Goal: Task Accomplishment & Management: Manage account settings

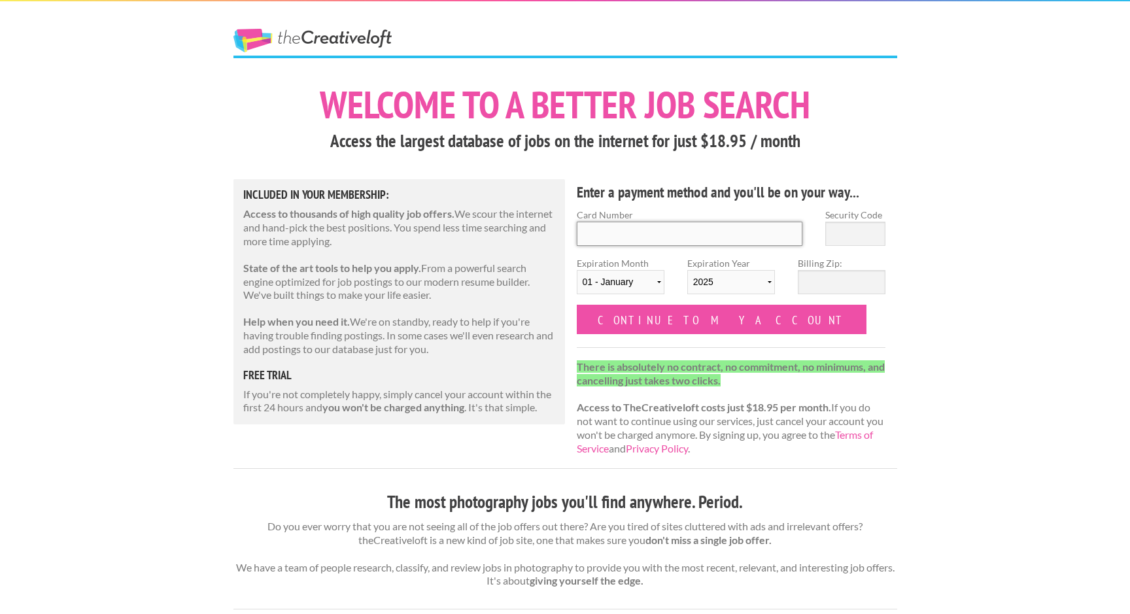
click at [669, 245] on input "Card Number" at bounding box center [690, 234] width 226 height 24
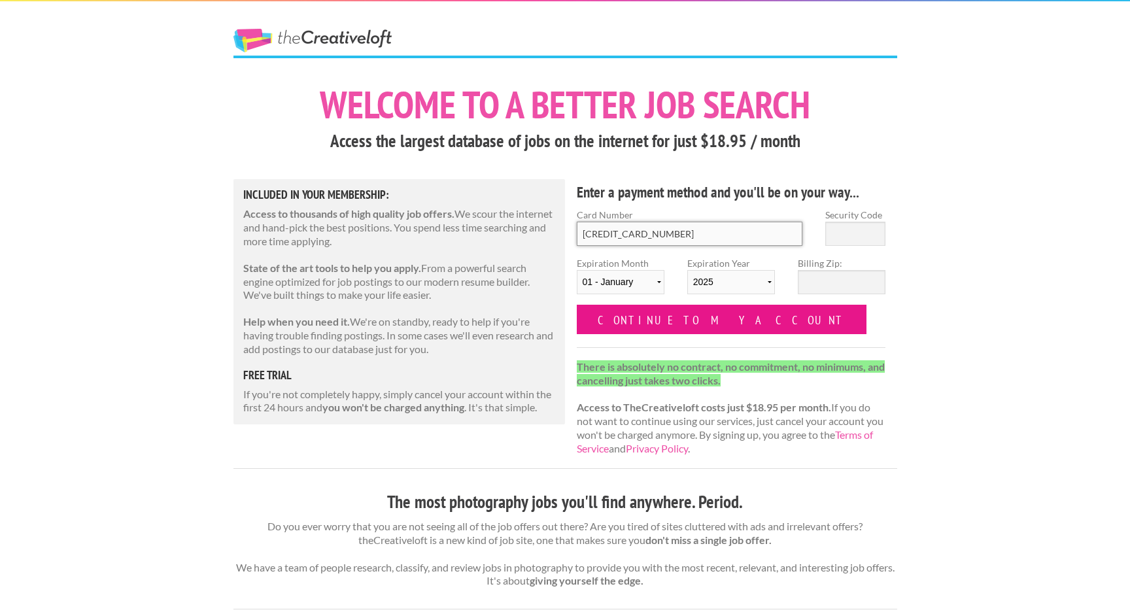
type input "4912 8835 0080 2762"
type input "439"
select select "2027"
type input "439"
type input "98032"
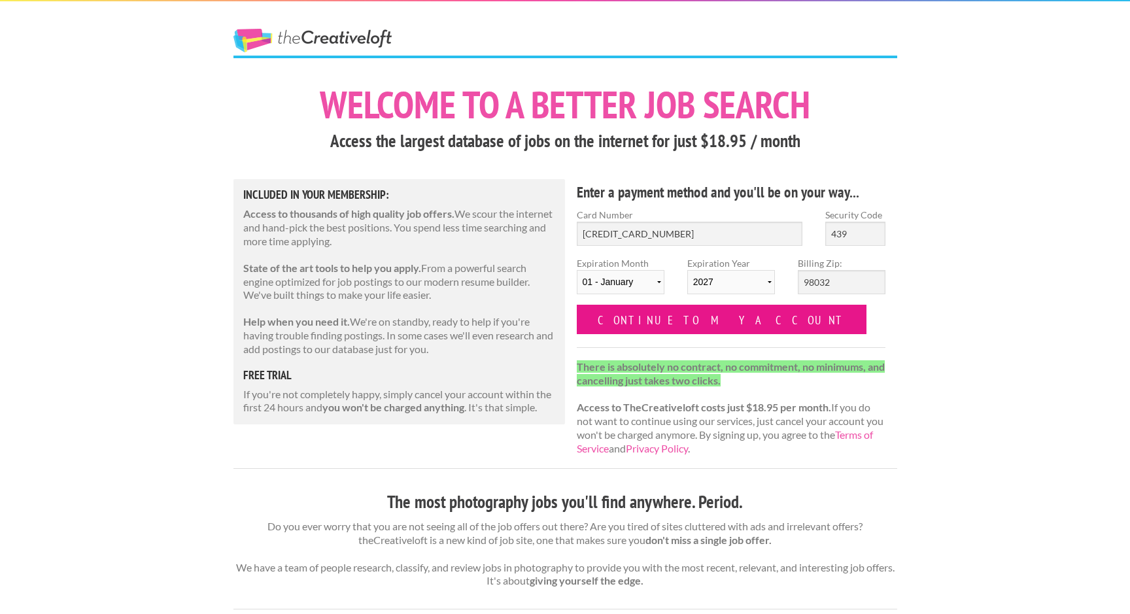
click at [660, 314] on input "Continue to my account" at bounding box center [722, 319] width 290 height 29
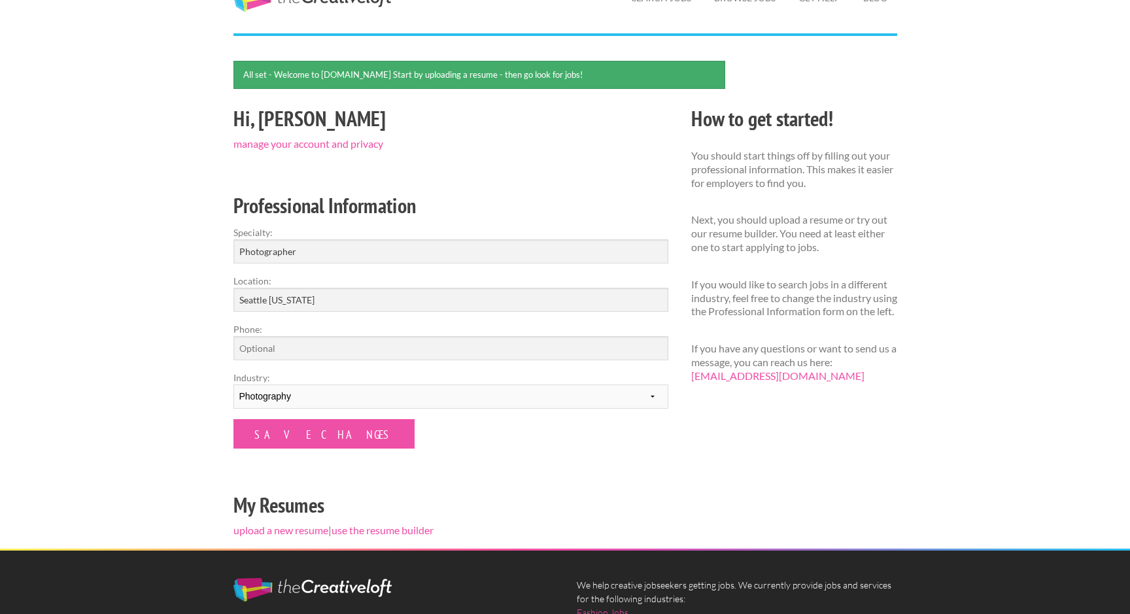
scroll to position [101, 0]
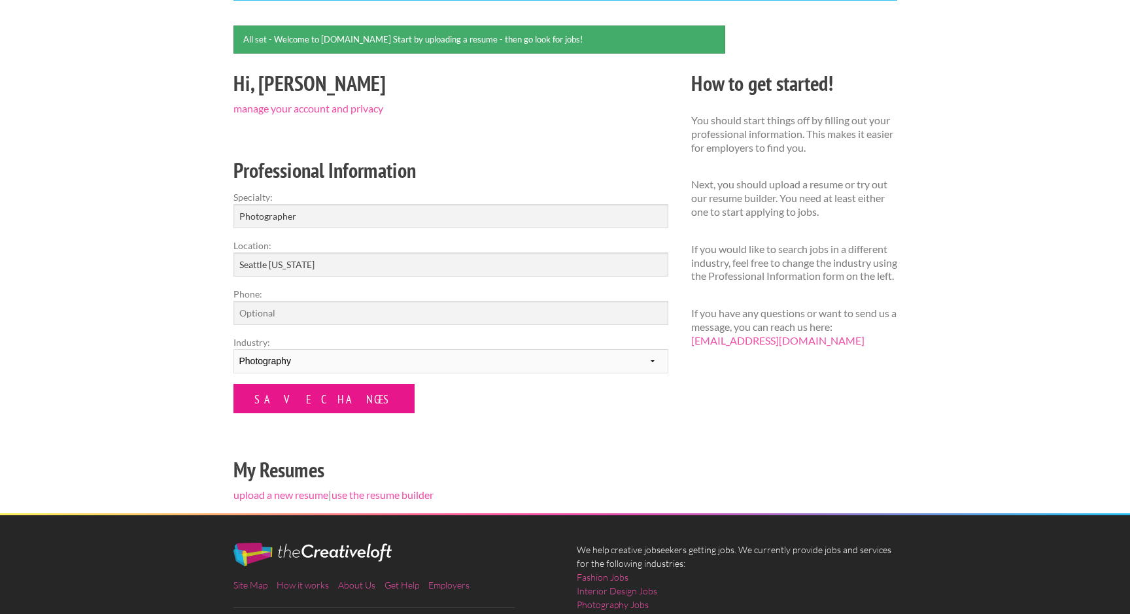
click at [269, 388] on input "Save Changes" at bounding box center [323, 398] width 181 height 29
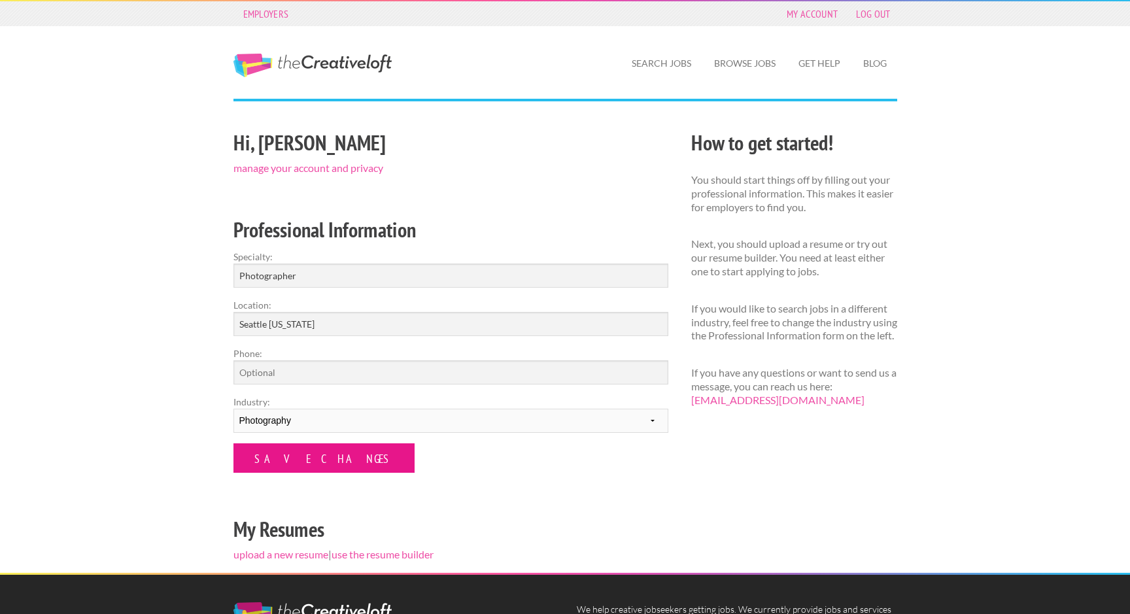
click at [279, 448] on input "Save Changes" at bounding box center [323, 457] width 181 height 29
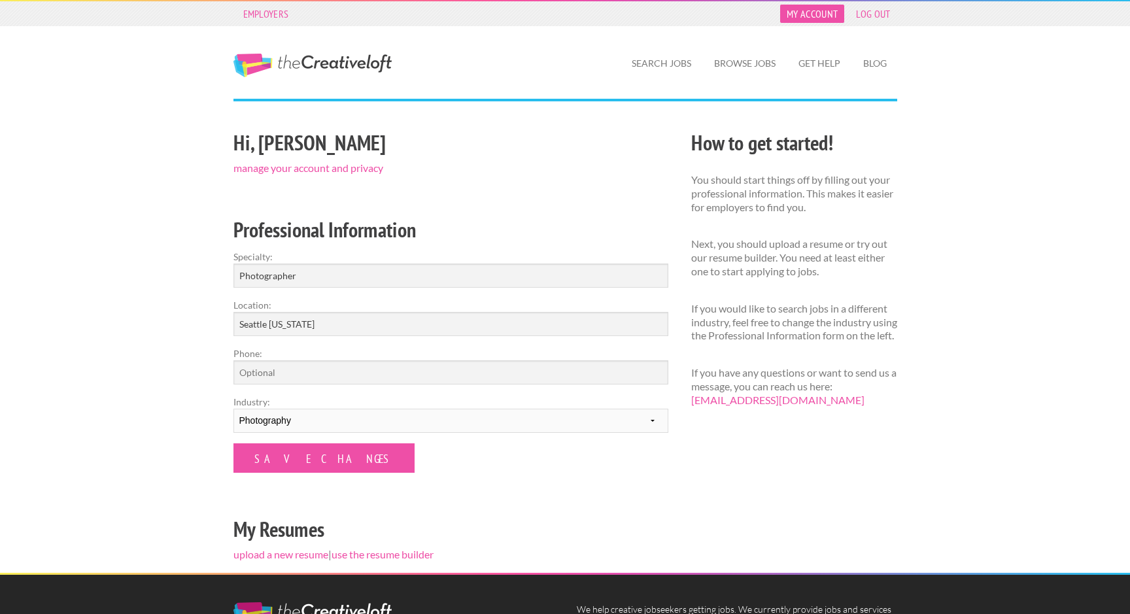
click at [803, 20] on link "My Account" at bounding box center [812, 14] width 64 height 18
click at [296, 172] on link "manage your account and privacy" at bounding box center [308, 168] width 150 height 12
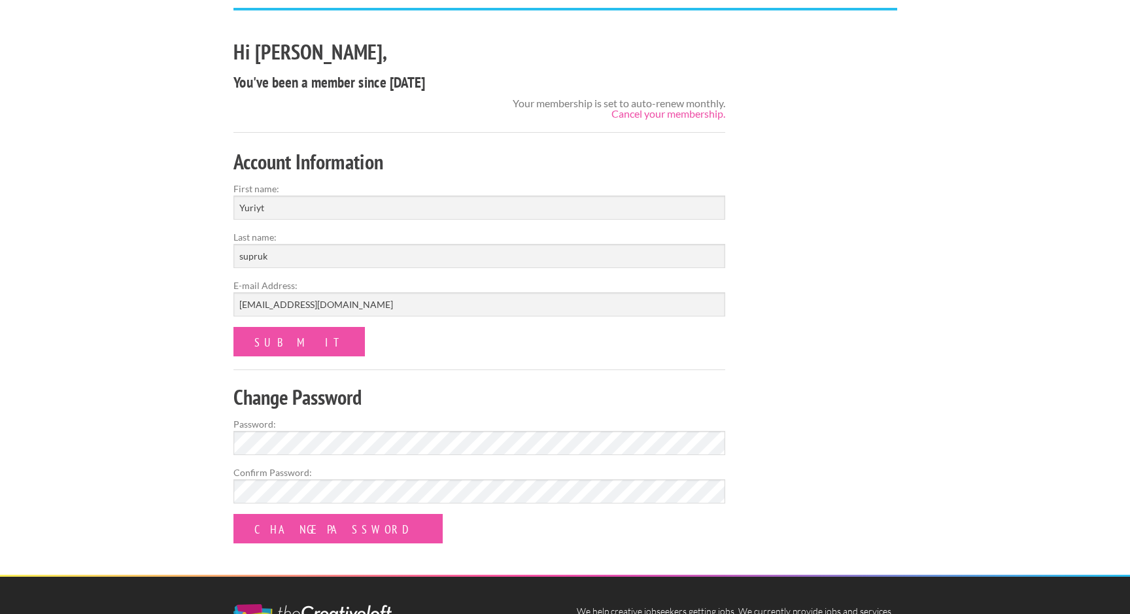
scroll to position [39, 0]
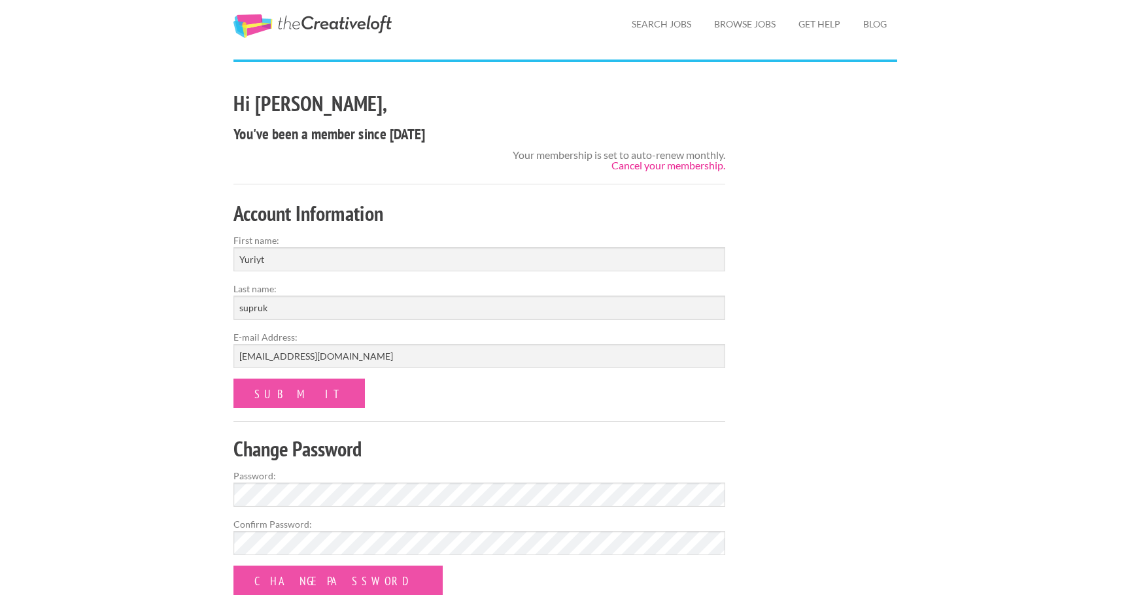
click at [688, 161] on link "Cancel your membership." at bounding box center [668, 165] width 114 height 12
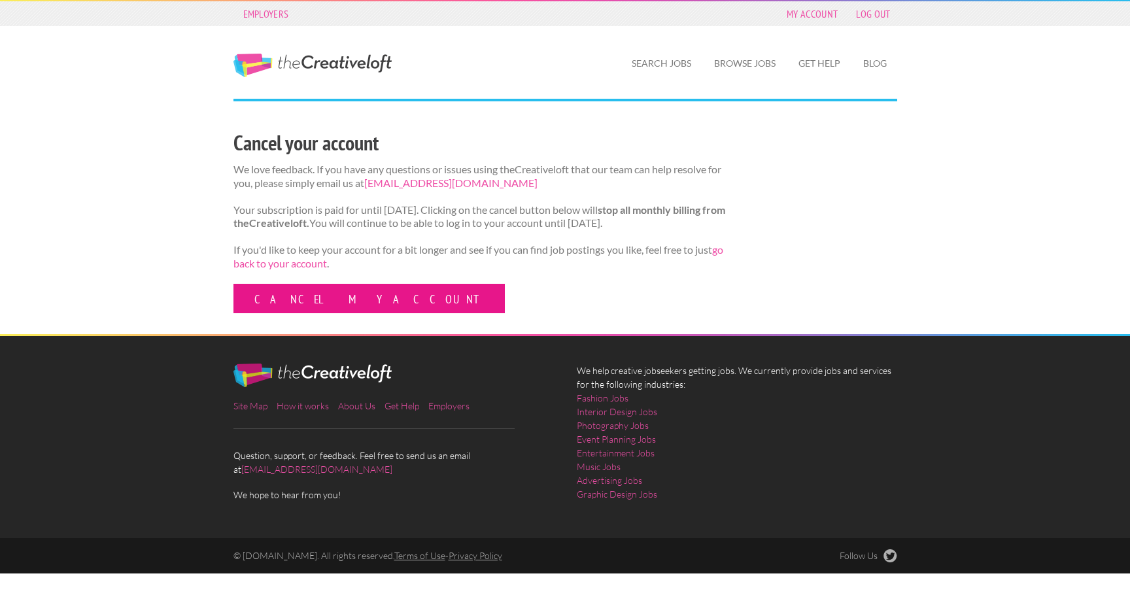
click at [312, 303] on link "Cancel my account" at bounding box center [368, 298] width 271 height 29
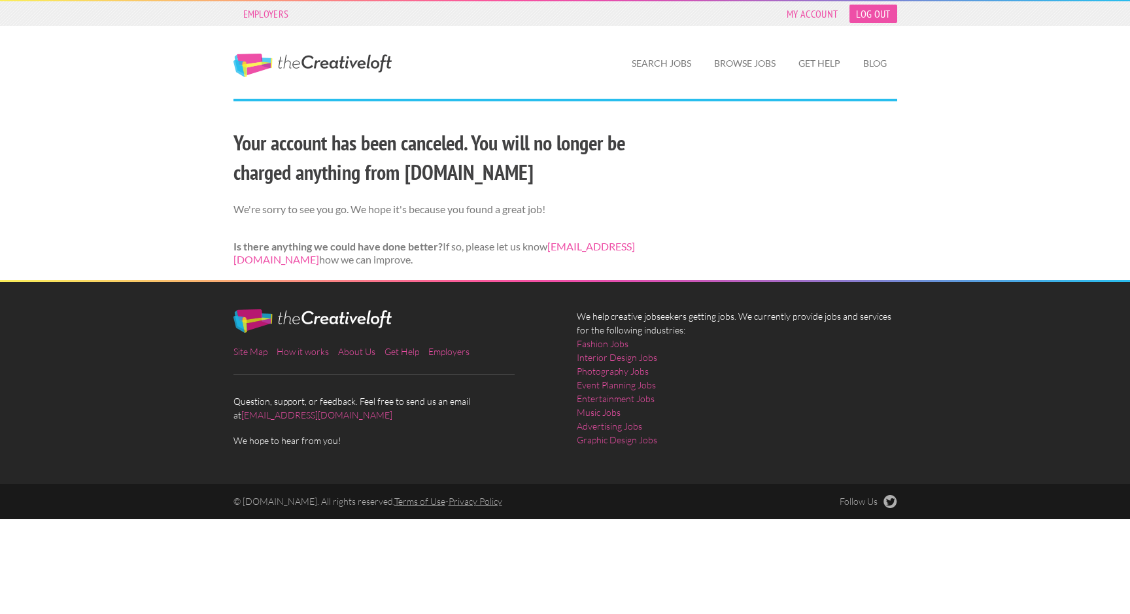
click at [881, 18] on link "Log Out" at bounding box center [872, 14] width 47 height 18
